Goal: Book appointment/travel/reservation

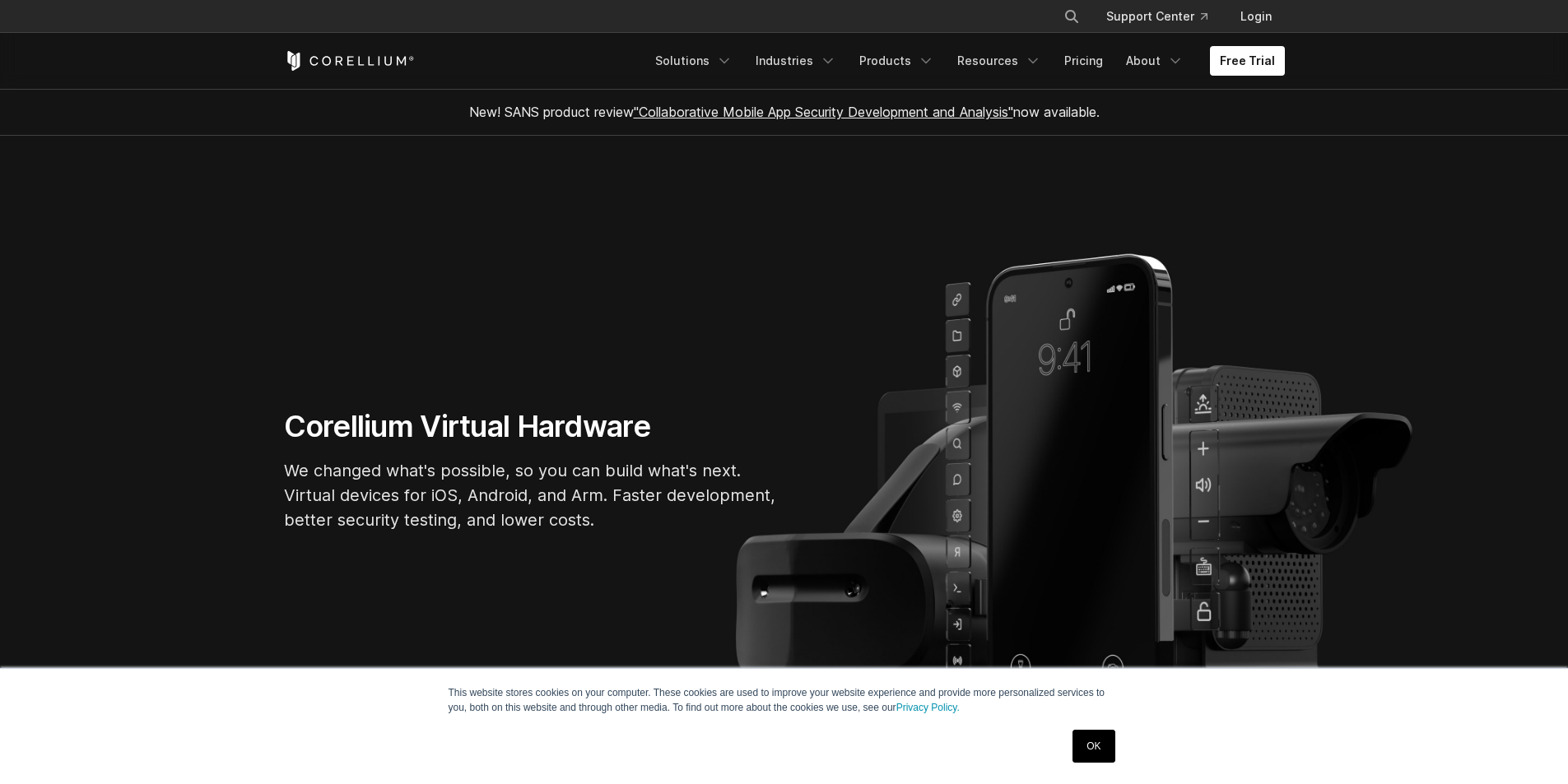
click at [1084, 745] on link "OK" at bounding box center [1094, 745] width 42 height 33
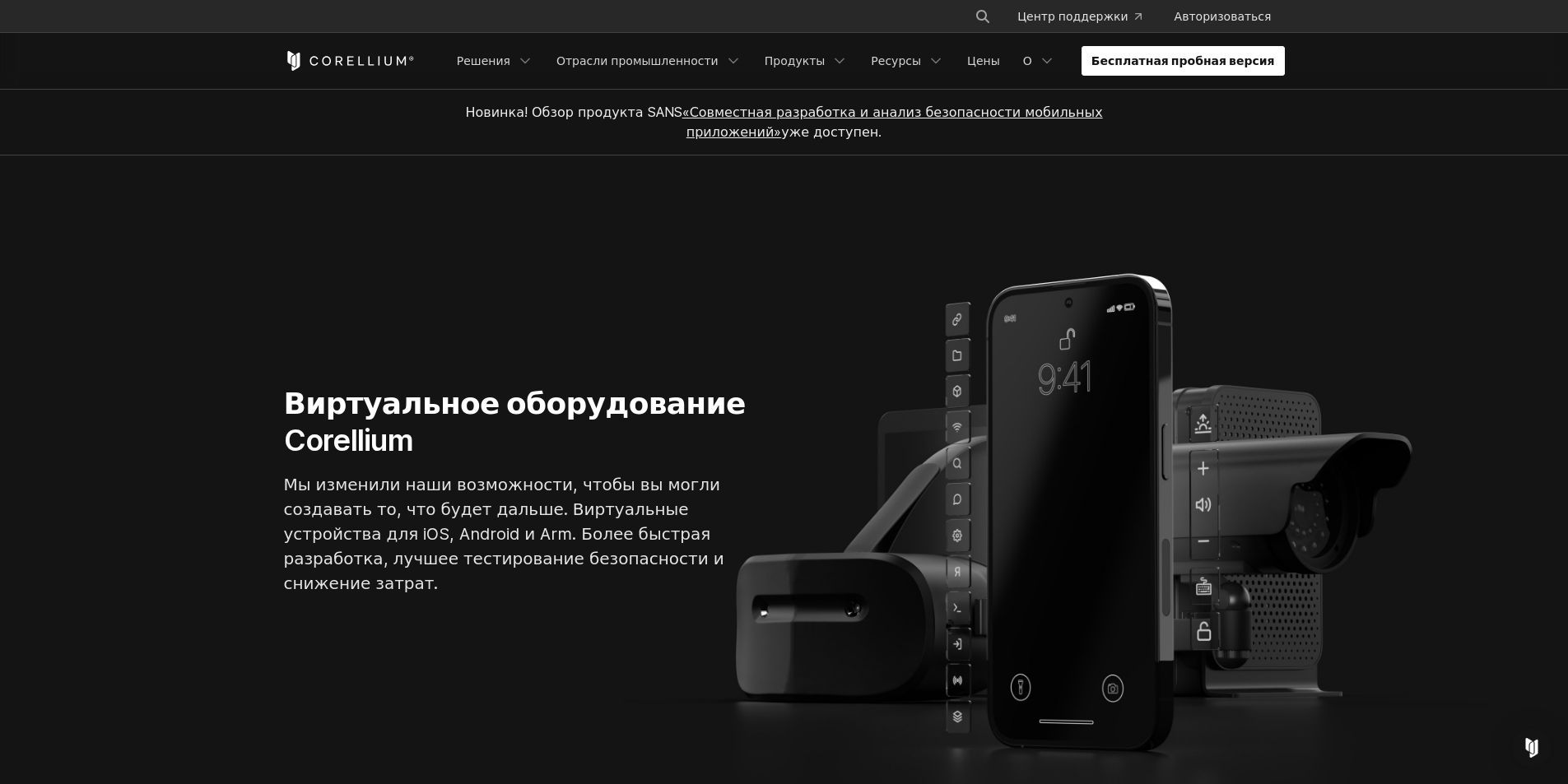
click at [1234, 59] on font "Бесплатная пробная версия" at bounding box center [1182, 60] width 184 height 14
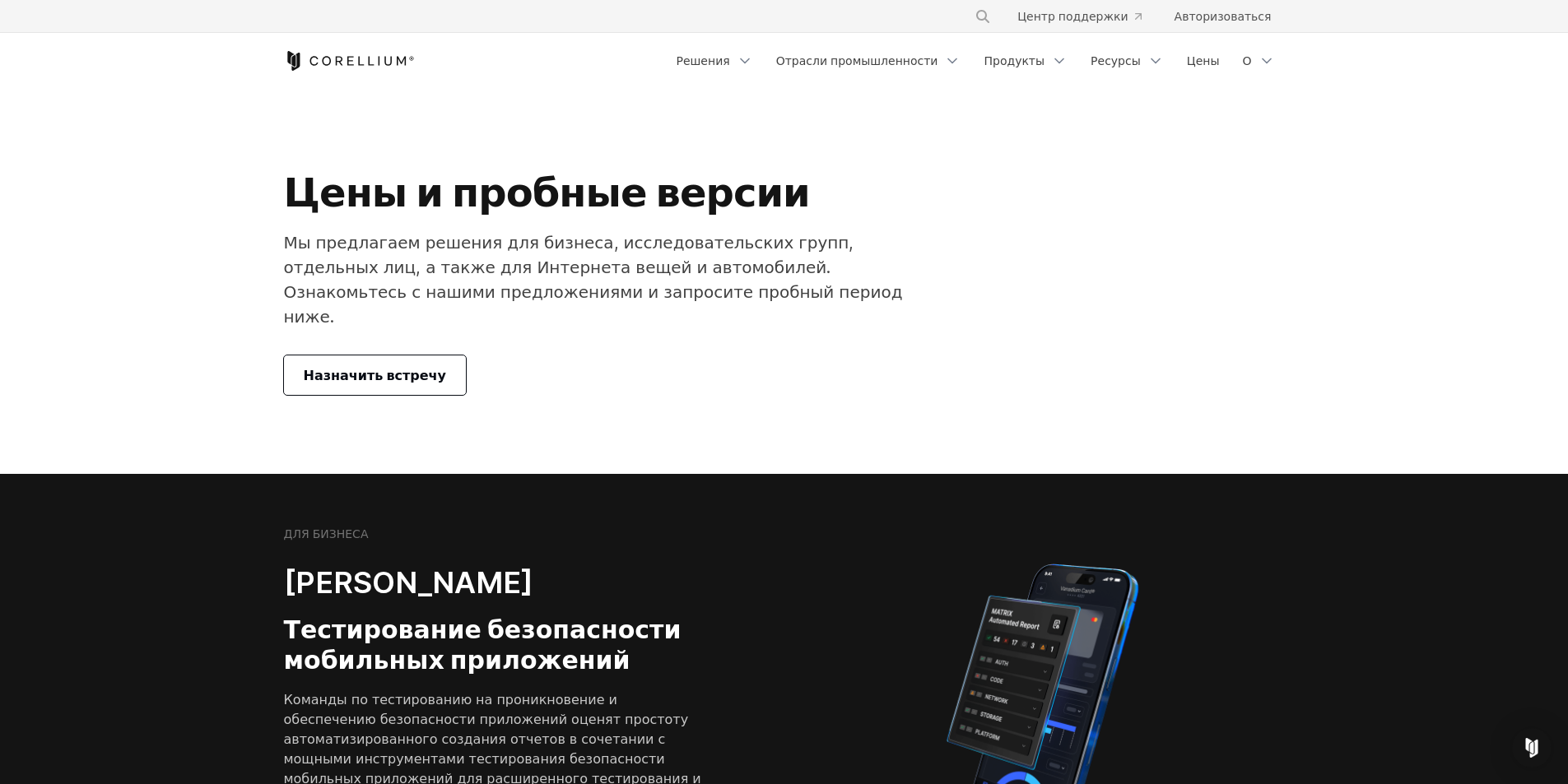
click at [400, 367] on font "Назначить встречу" at bounding box center [375, 375] width 143 height 17
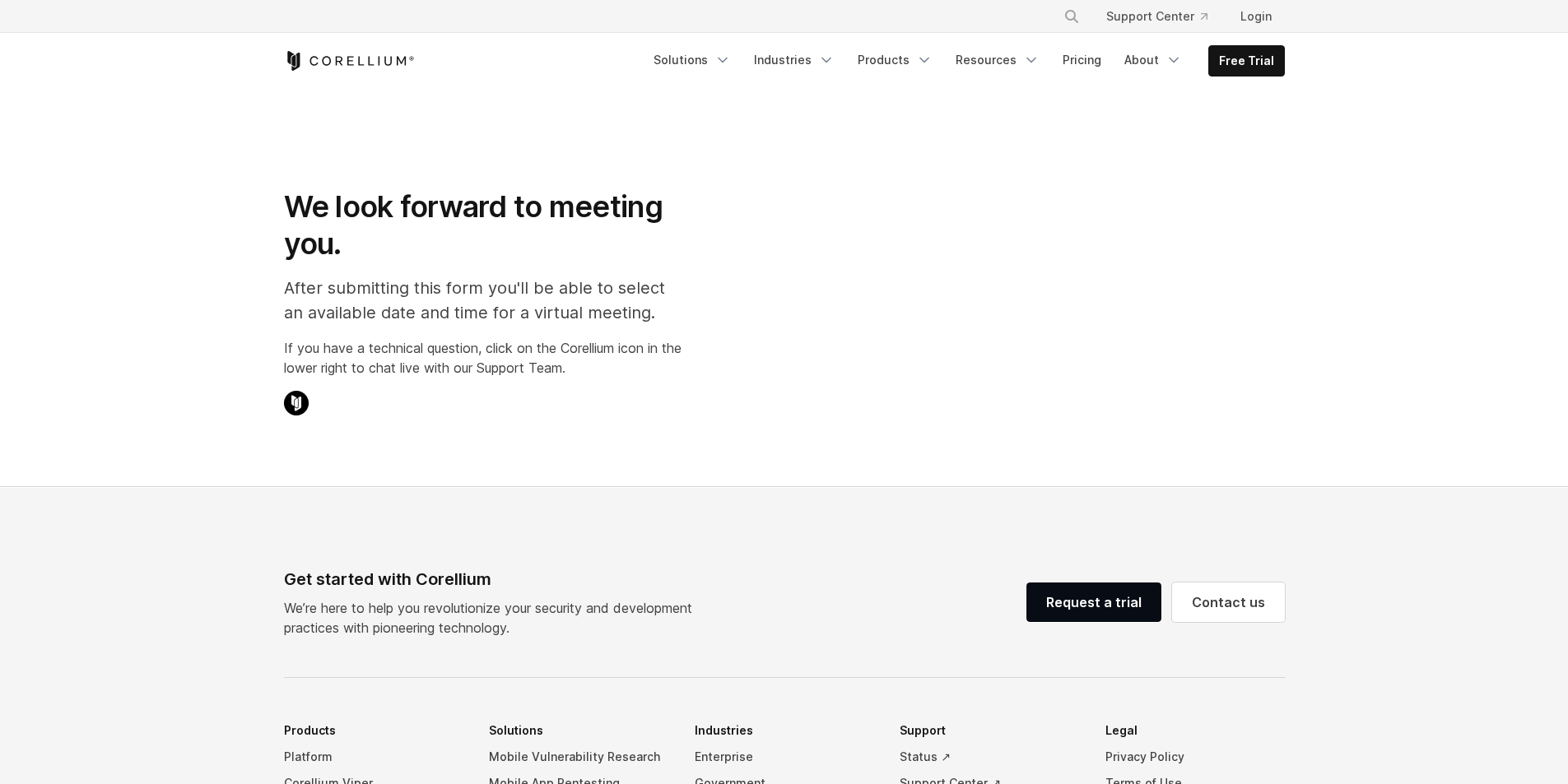
select select "**"
